Goal: Task Accomplishment & Management: Manage account settings

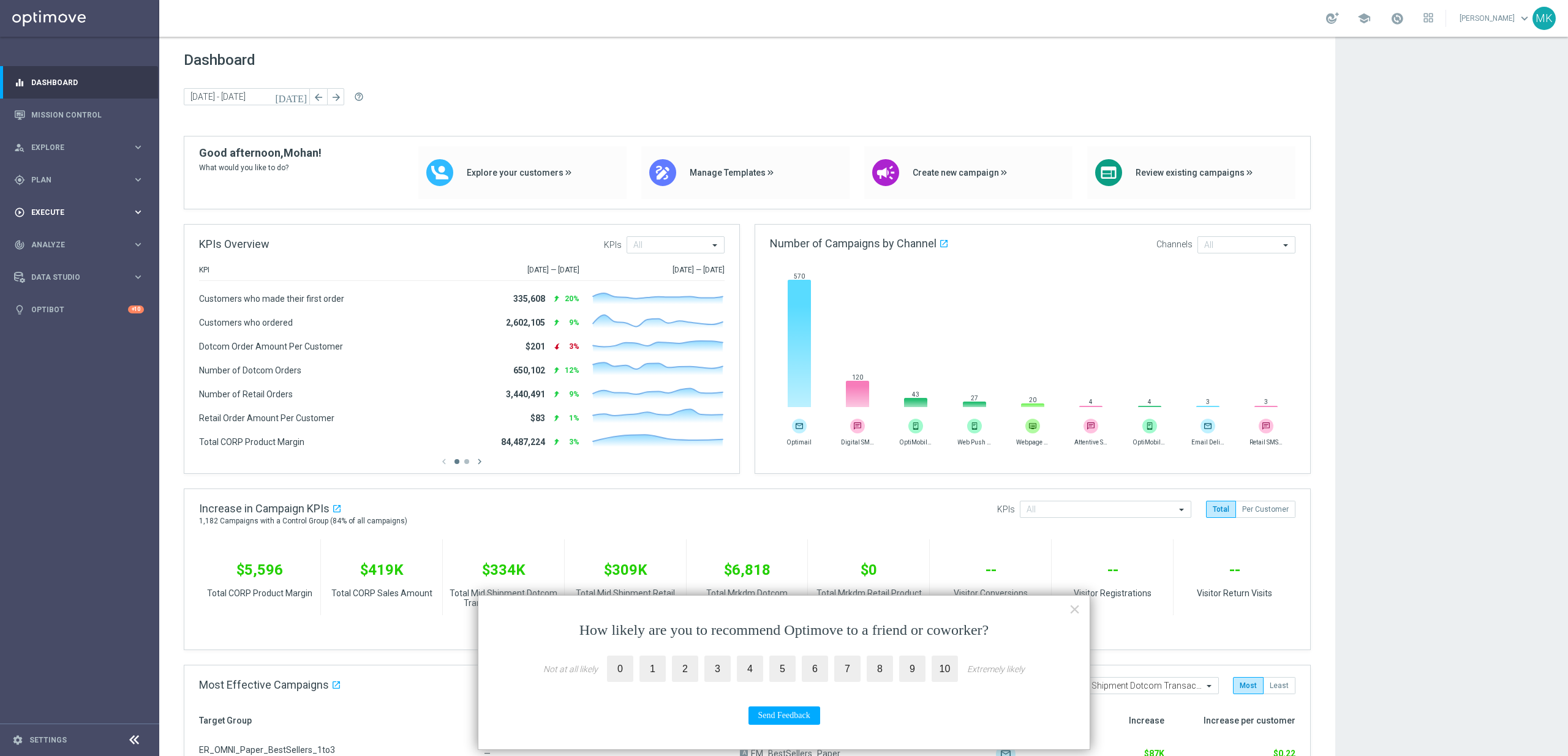
click at [66, 214] on span "Execute" at bounding box center [82, 212] width 101 height 7
click at [63, 245] on div "Campaign Builder" at bounding box center [95, 237] width 126 height 18
click at [65, 239] on link "Campaign Builder" at bounding box center [79, 238] width 95 height 10
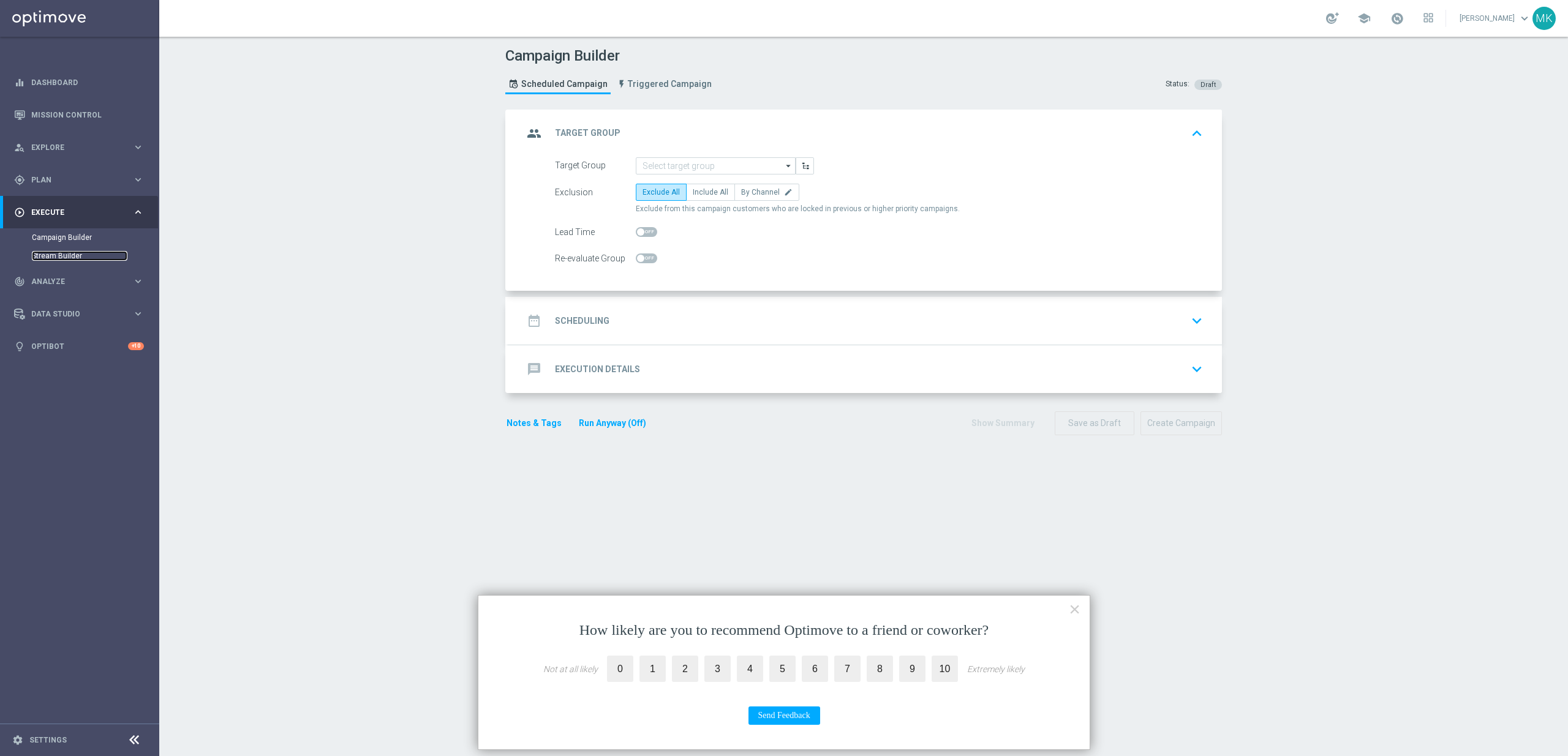
click at [51, 256] on link "Stream Builder" at bounding box center [79, 256] width 95 height 10
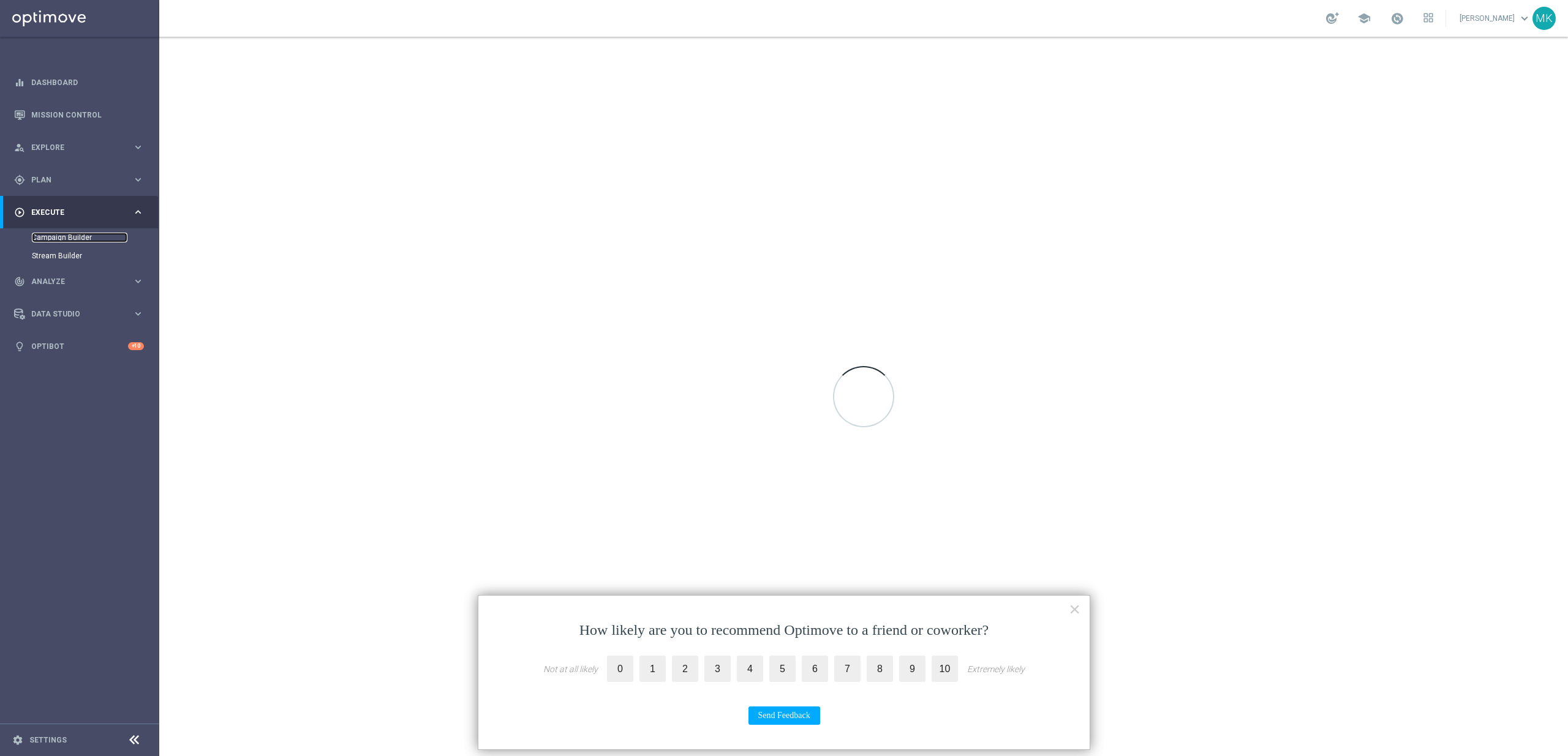
click at [59, 240] on link "Campaign Builder" at bounding box center [79, 238] width 95 height 10
click at [103, 176] on span "Plan" at bounding box center [82, 180] width 101 height 7
click at [55, 211] on div "Target Groups" at bounding box center [95, 204] width 126 height 18
click at [59, 202] on link "Target Groups" at bounding box center [79, 205] width 95 height 10
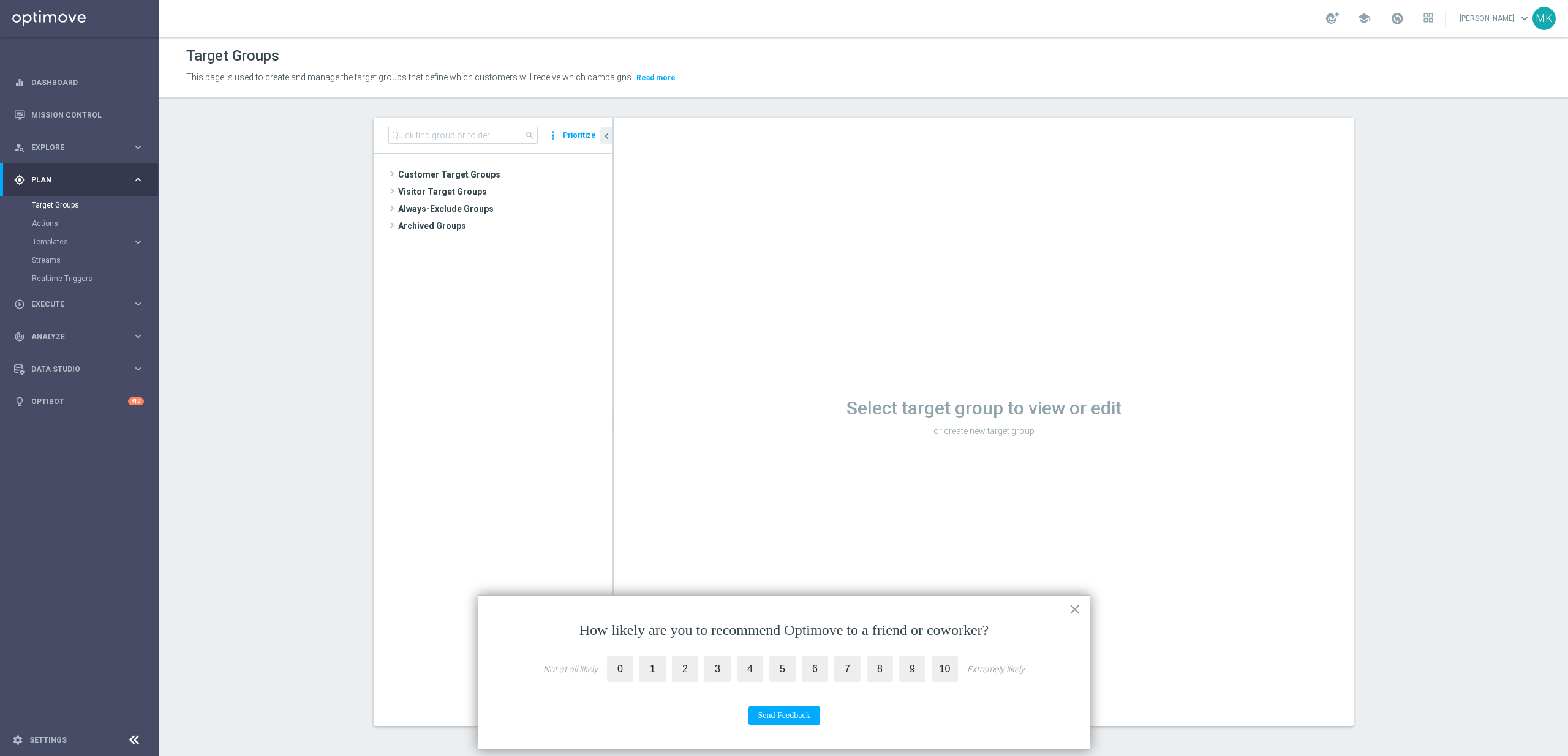
click at [1075, 607] on button "×" at bounding box center [1075, 609] width 12 height 19
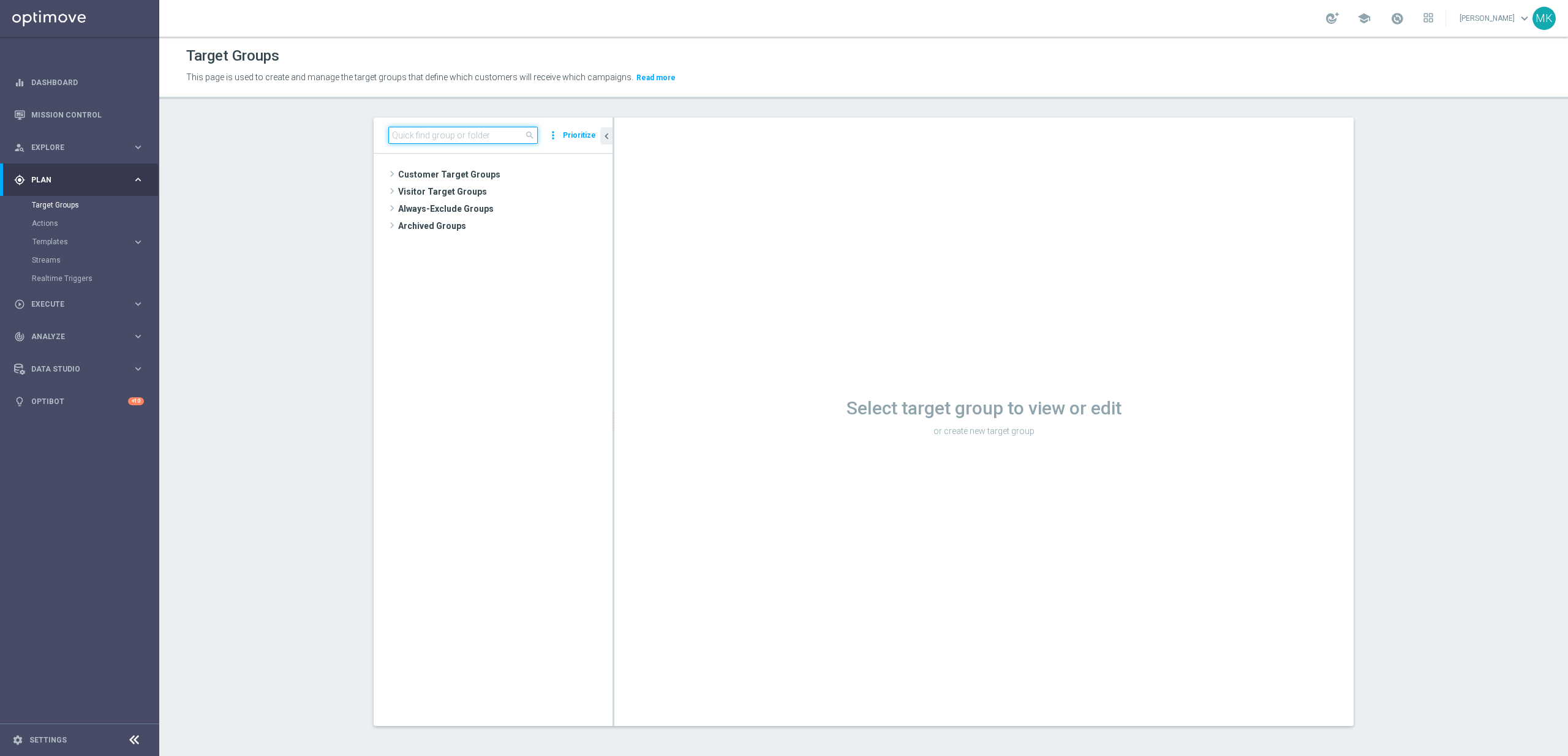
click at [439, 135] on input at bounding box center [463, 136] width 150 height 17
paste input "WED_[PHONE_NUMBER]_SMS_RET_PROMO"
type input "WED_[PHONE_NUMBER]_SMS_RET_PROMO"
click at [541, 231] on div "insert_drive_file WED_[PHONE_NUMBER]_SMS_RET_PROMO" at bounding box center [510, 226] width 150 height 17
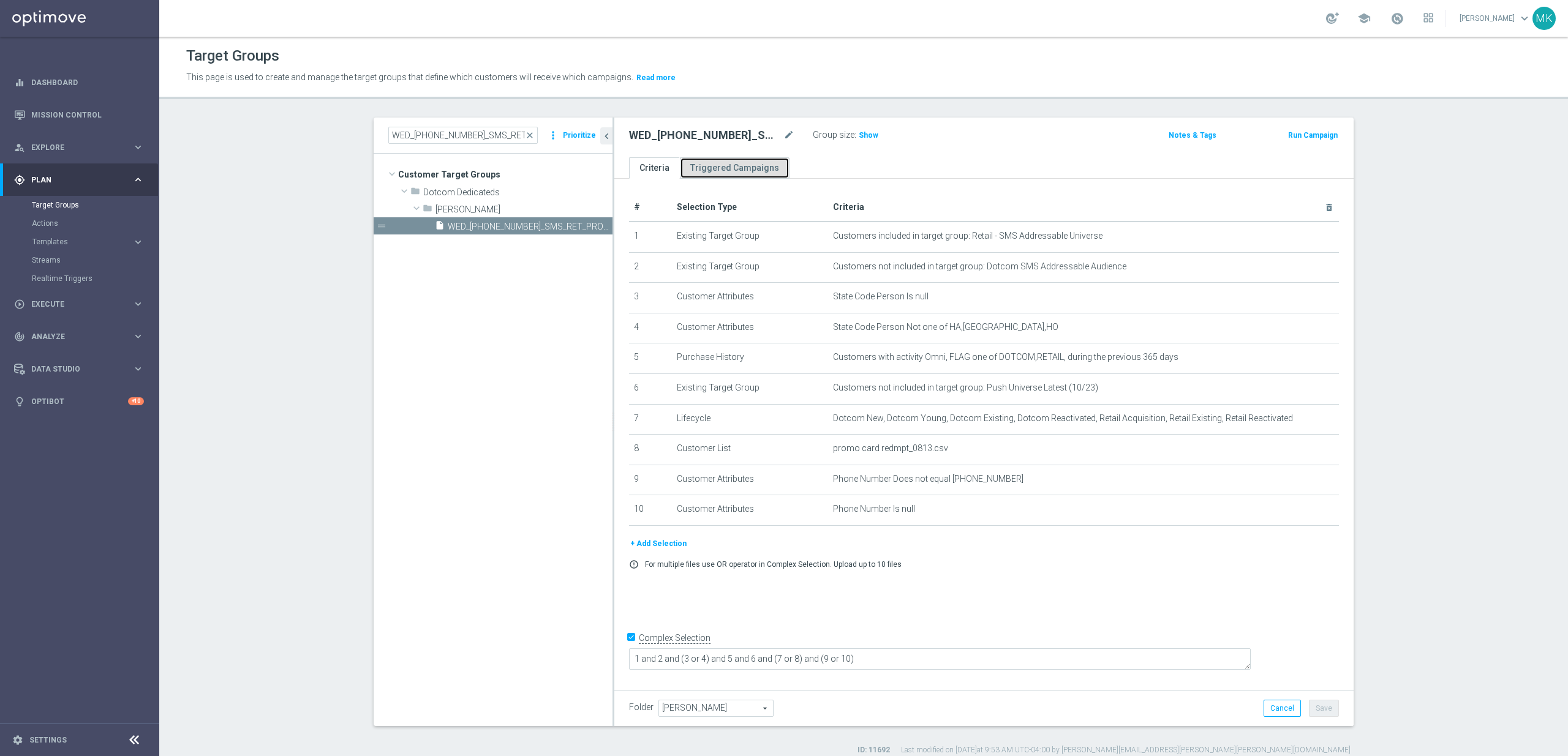
click at [723, 164] on link "Triggered Campaigns" at bounding box center [735, 168] width 110 height 22
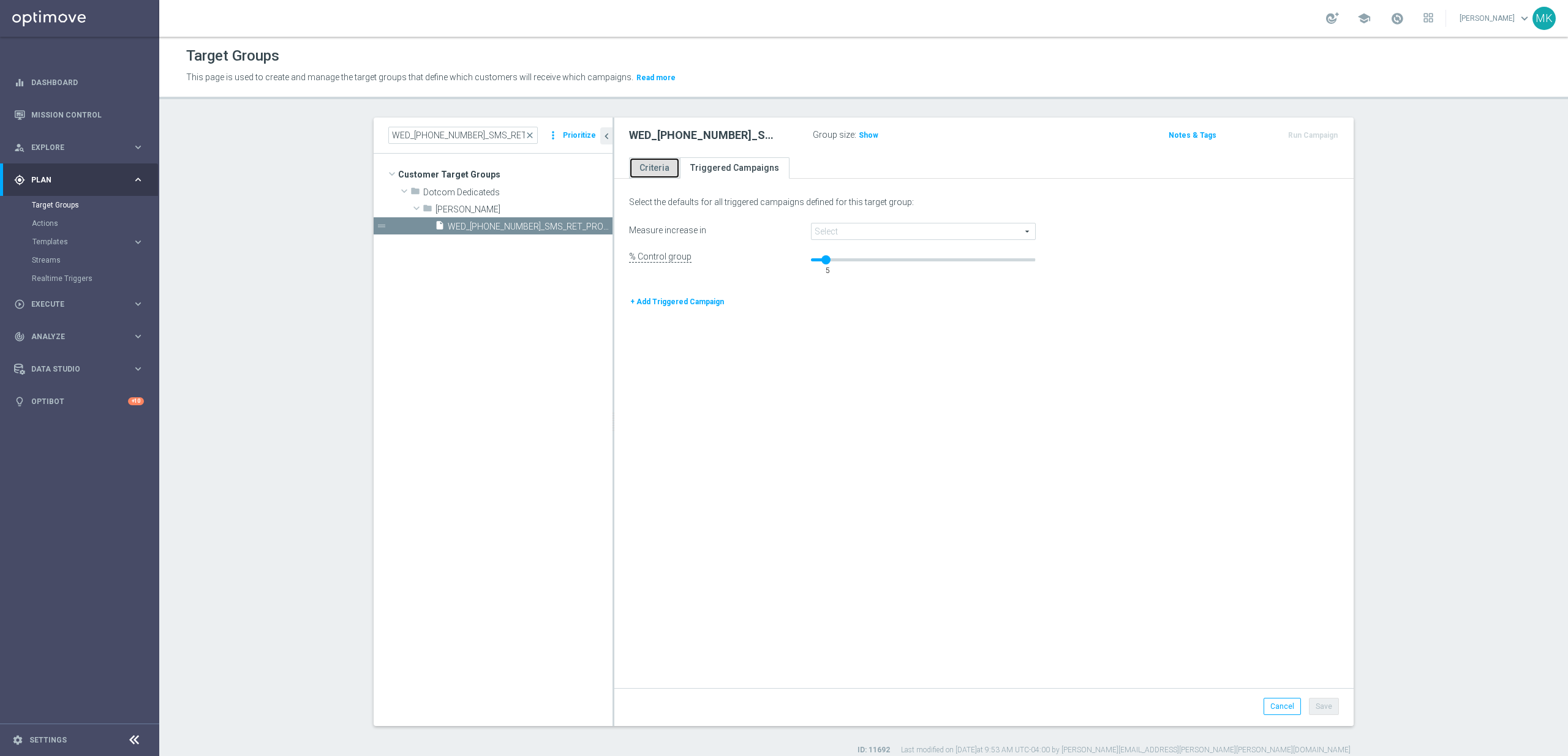
click at [646, 172] on link "Criteria" at bounding box center [654, 168] width 51 height 22
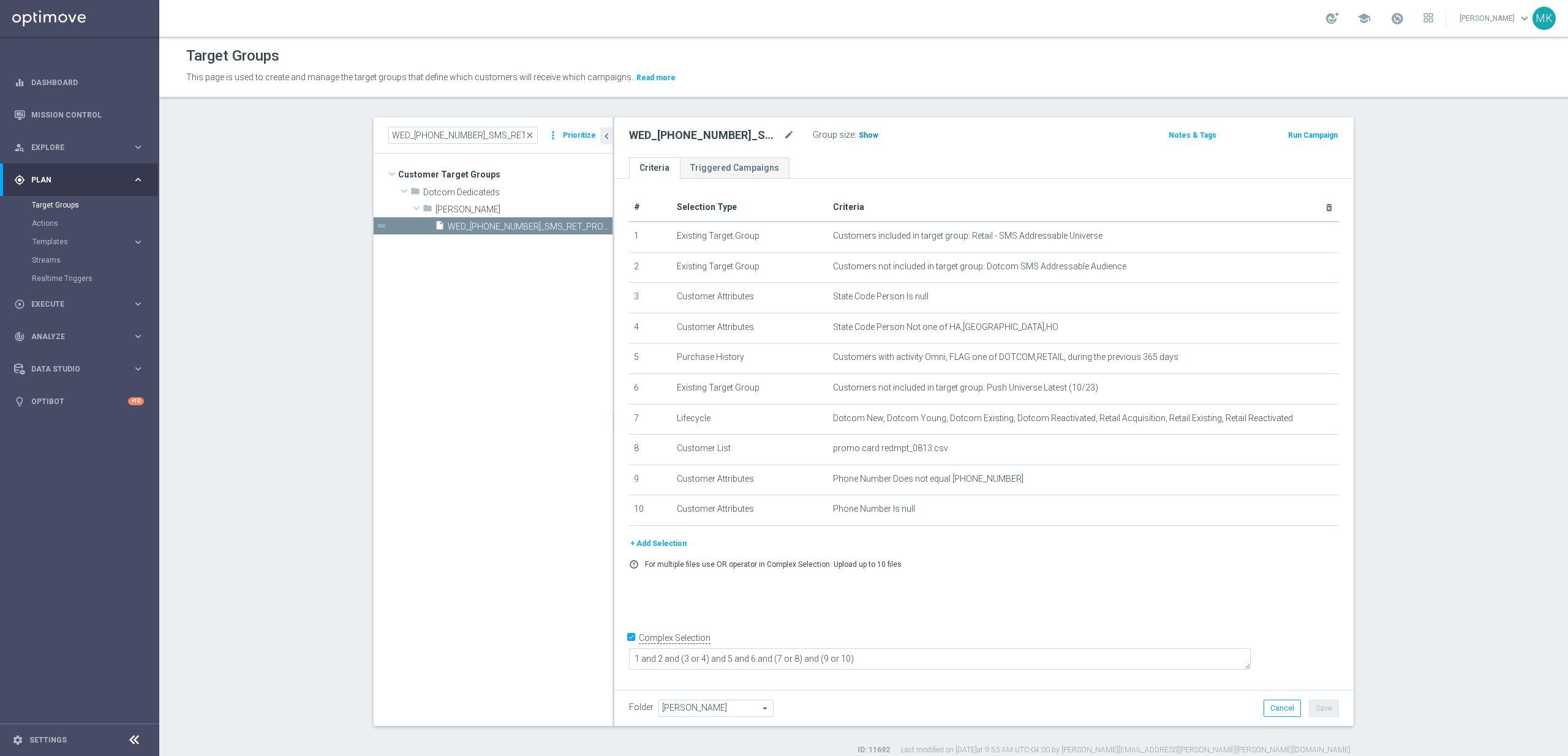
click at [867, 136] on span "Show" at bounding box center [868, 135] width 20 height 9
